Goal: Task Accomplishment & Management: Manage account settings

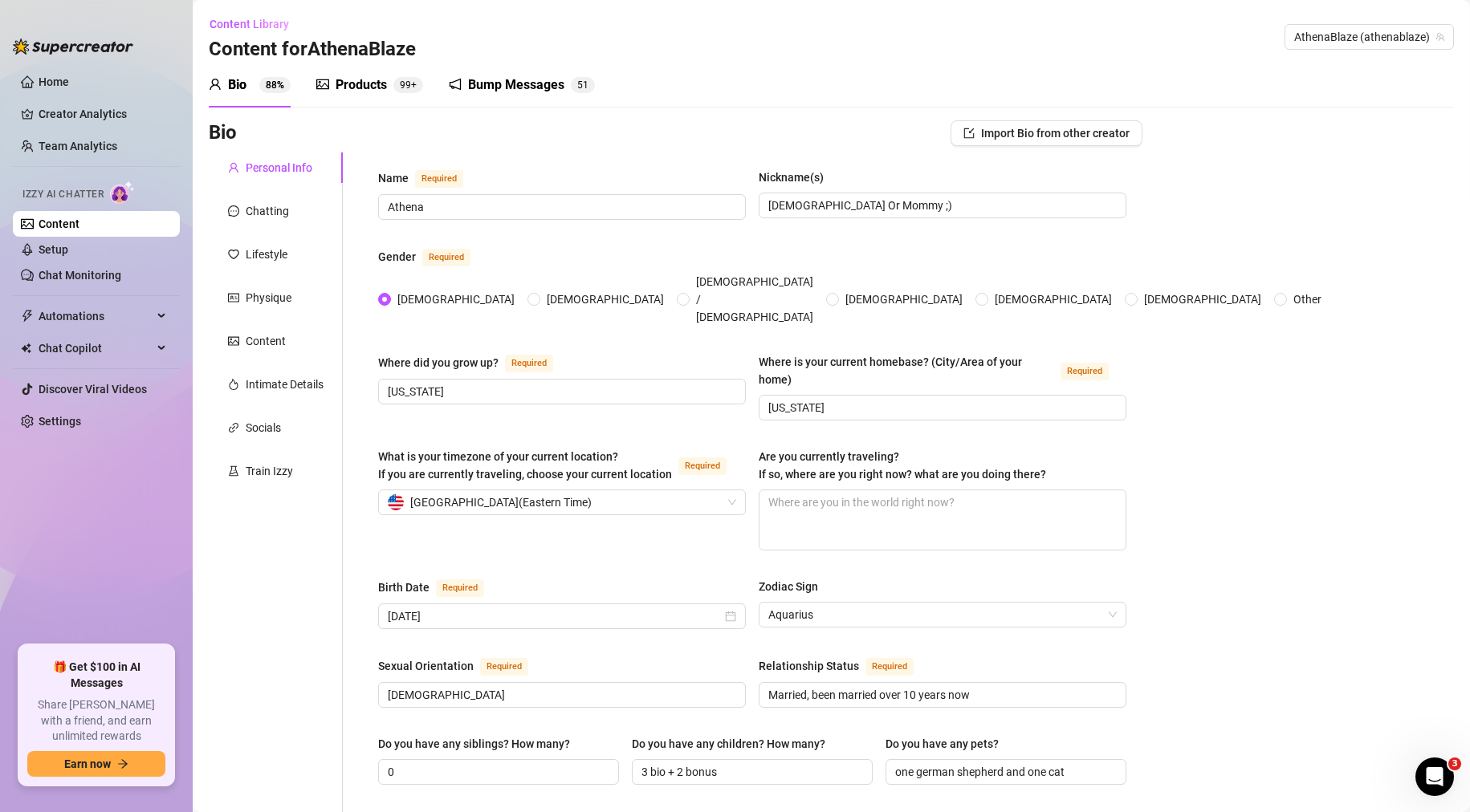
click at [59, 418] on link "Settings" at bounding box center [59, 421] width 43 height 13
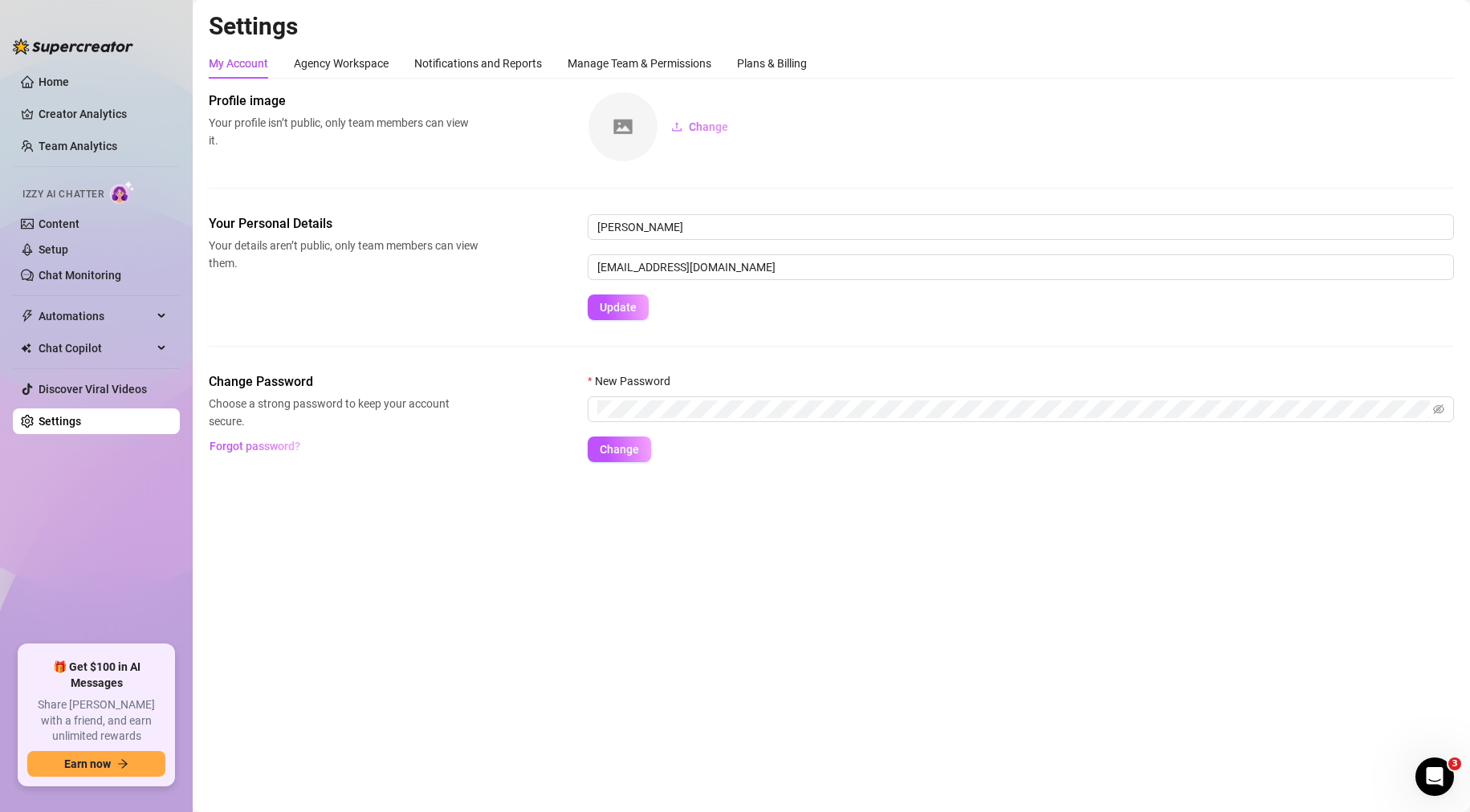
click at [769, 46] on div "Settings My Account Agency Workspace Notifications and Reports Manage Team & Pe…" at bounding box center [831, 246] width 1245 height 470
click at [766, 52] on div "Plans & Billing" at bounding box center [771, 64] width 69 height 30
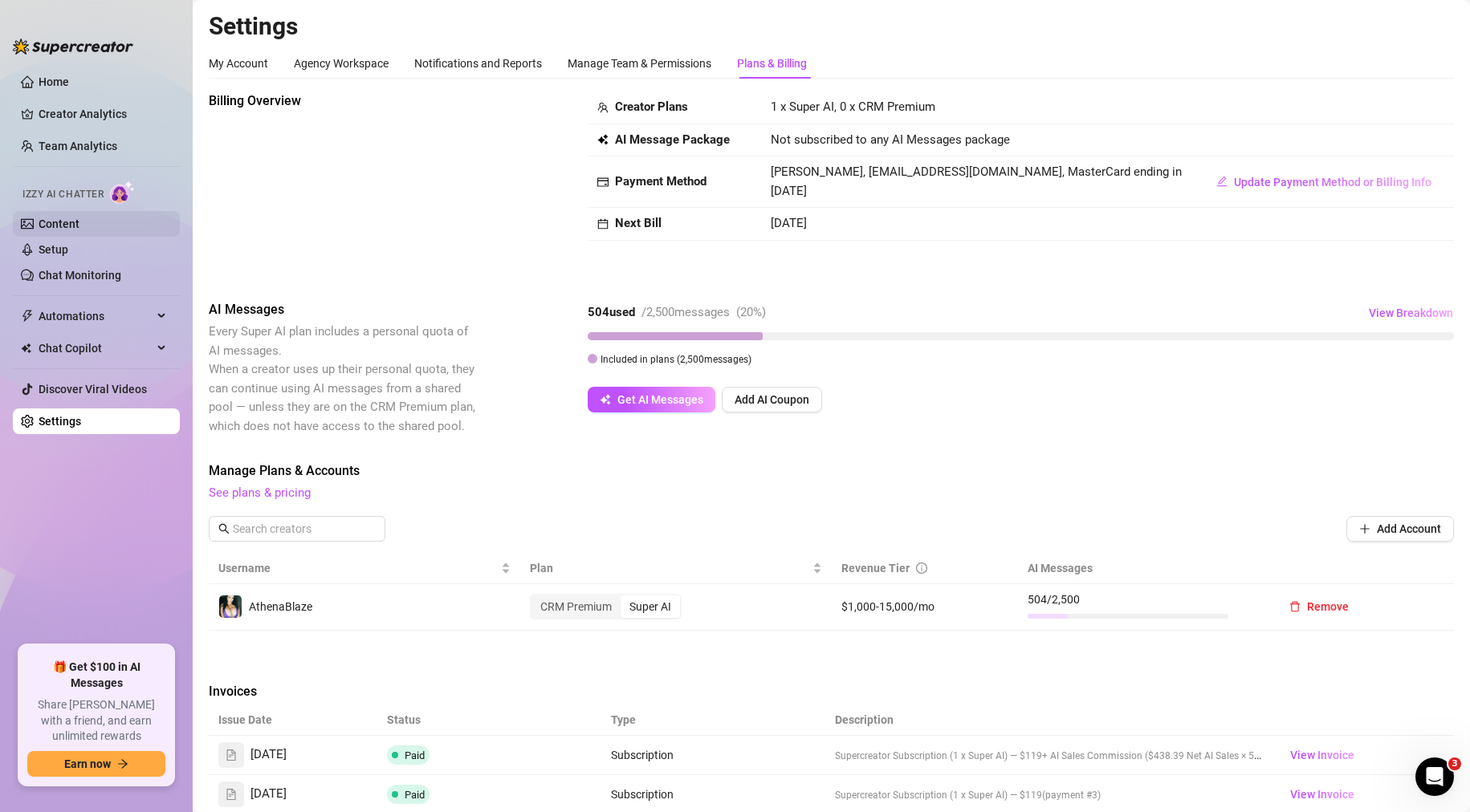
click at [79, 230] on link "Content" at bounding box center [59, 223] width 41 height 13
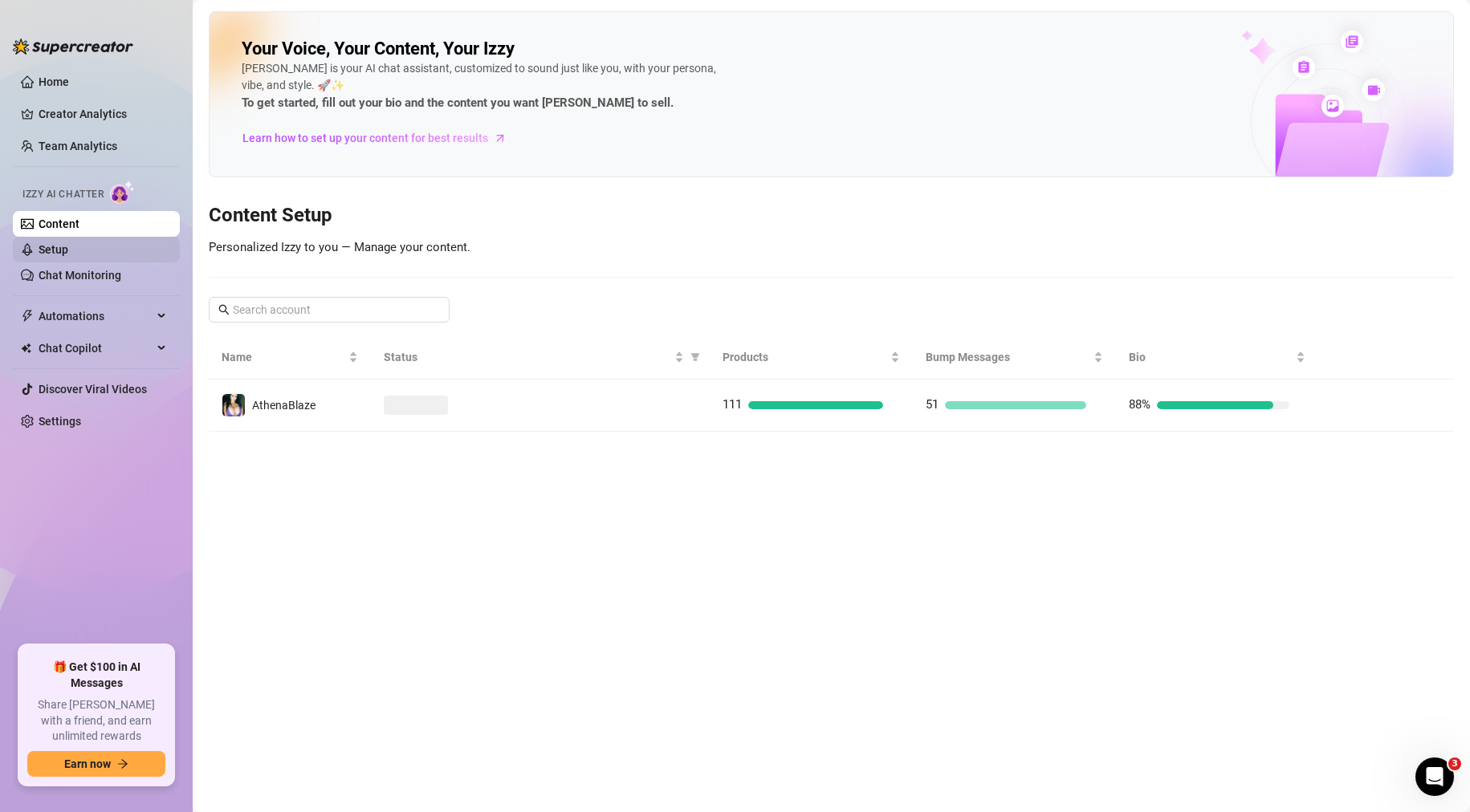
click at [69, 252] on link "Setup" at bounding box center [53, 249] width 29 height 13
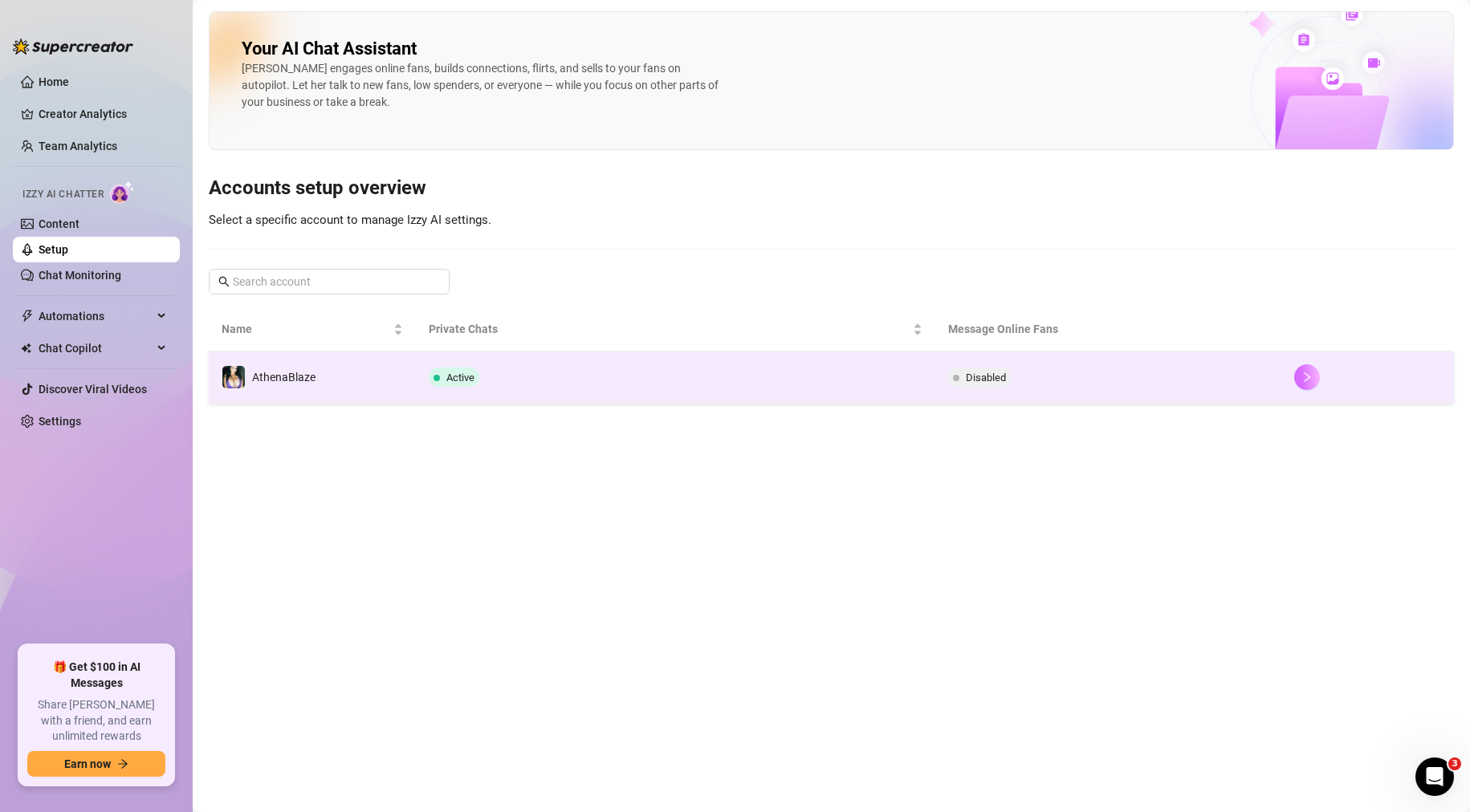
click at [1305, 376] on icon "right" at bounding box center [1306, 376] width 11 height 11
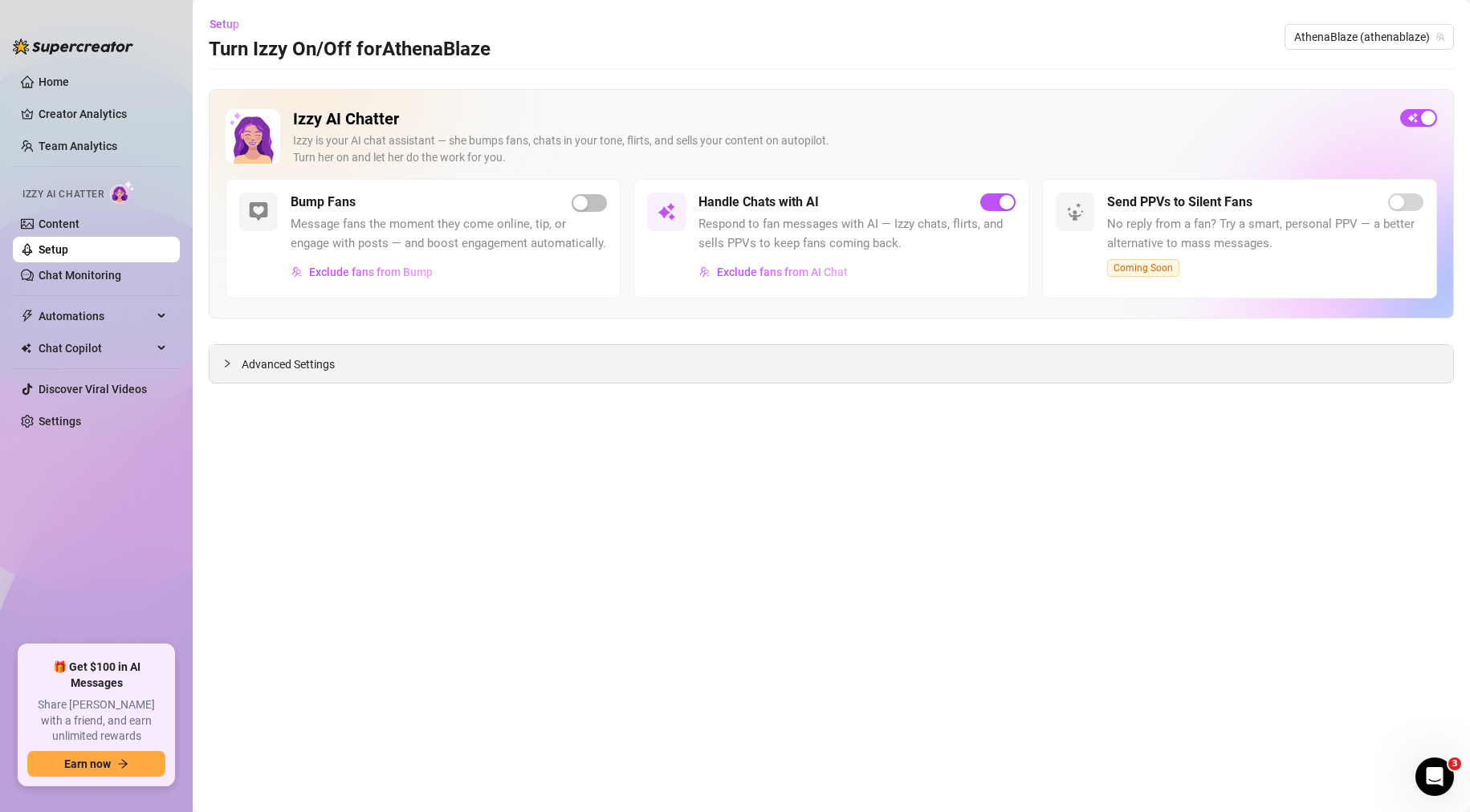
click at [228, 366] on icon "collapsed" at bounding box center [228, 364] width 10 height 10
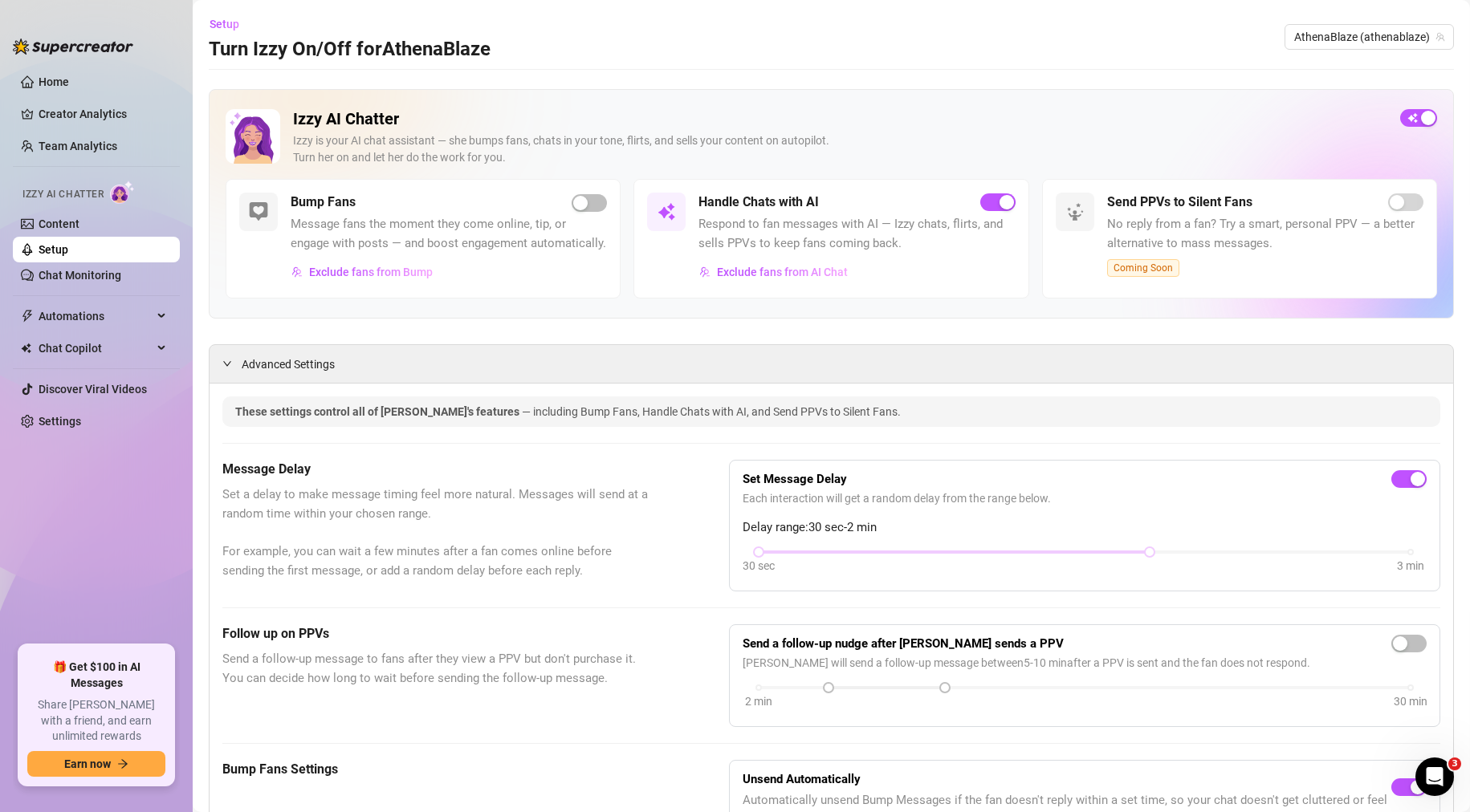
drag, startPoint x: 658, startPoint y: 656, endPoint x: 1146, endPoint y: 208, distance: 662.5
click at [1421, 119] on div "button" at bounding box center [1427, 117] width 14 height 14
